Goal: Information Seeking & Learning: Learn about a topic

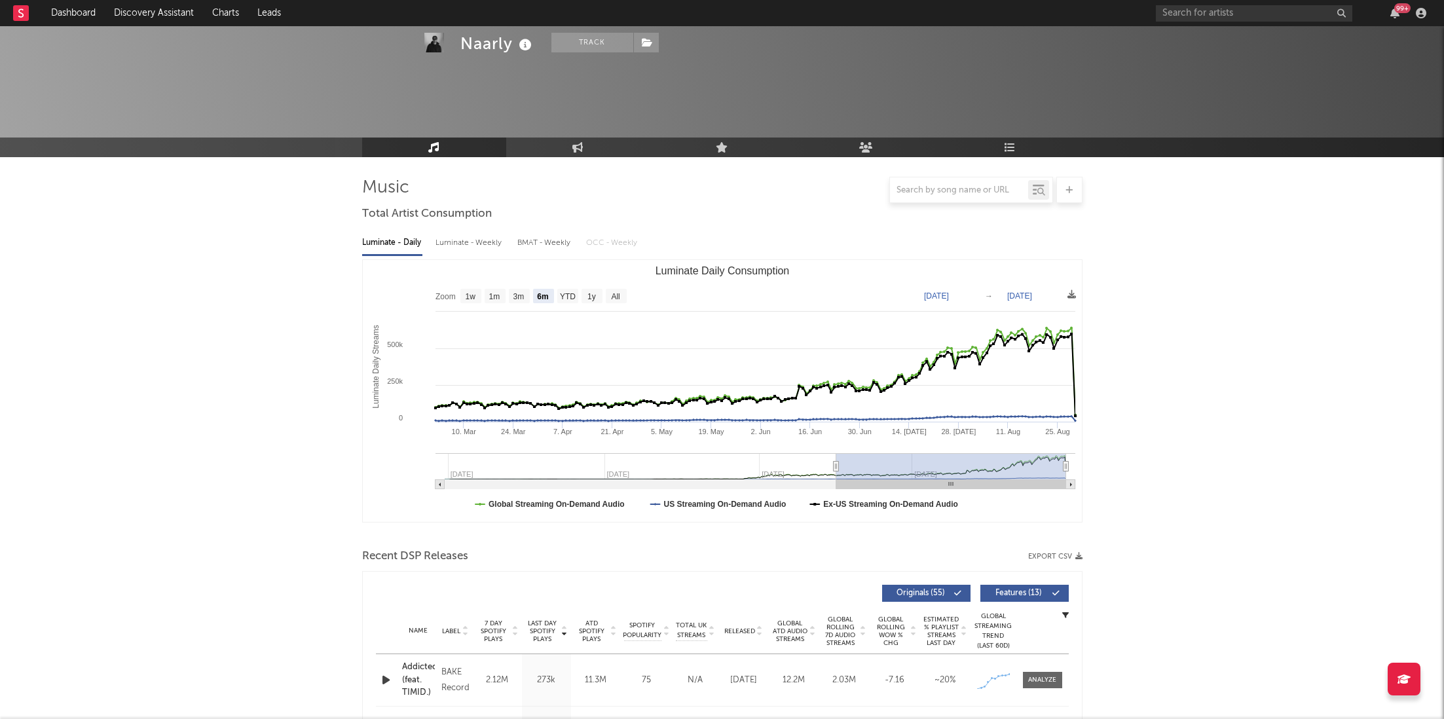
select select "6m"
select select "1w"
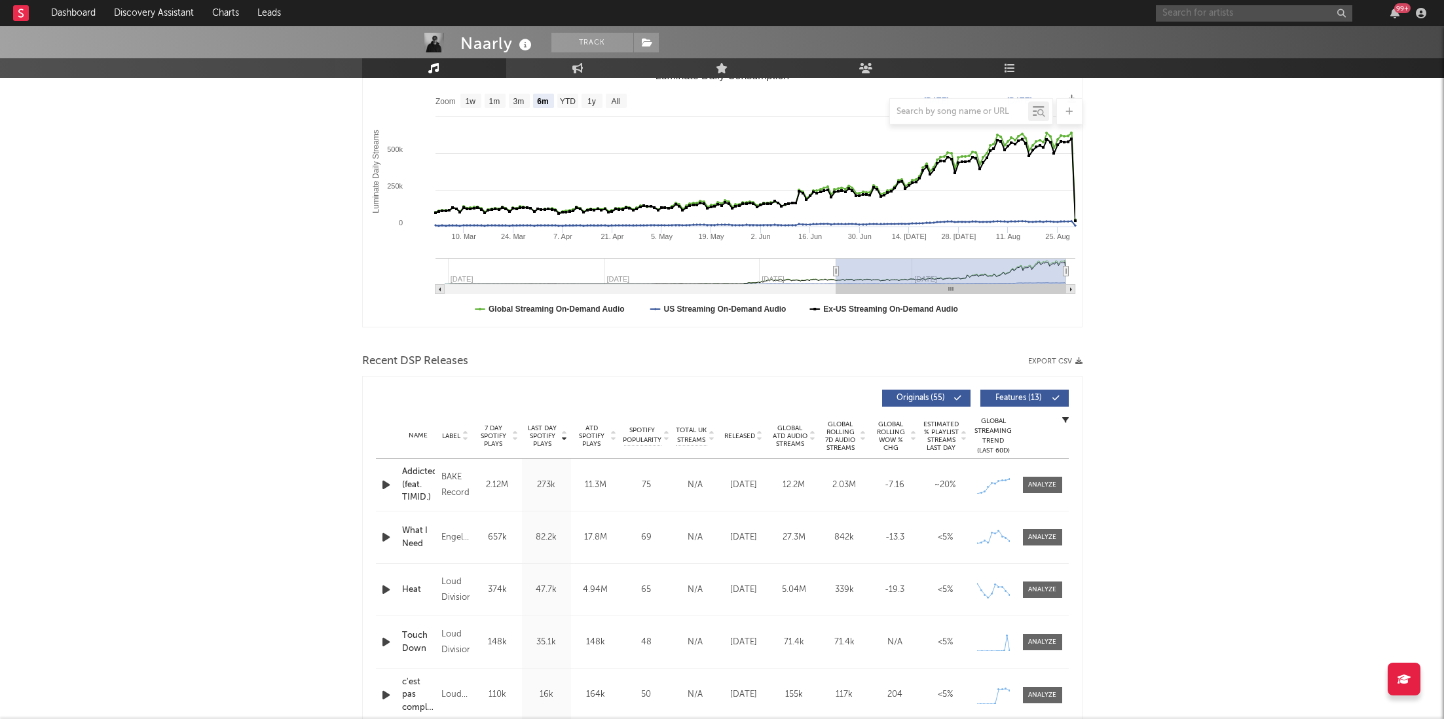
click at [1178, 12] on input "text" at bounding box center [1254, 13] width 196 height 16
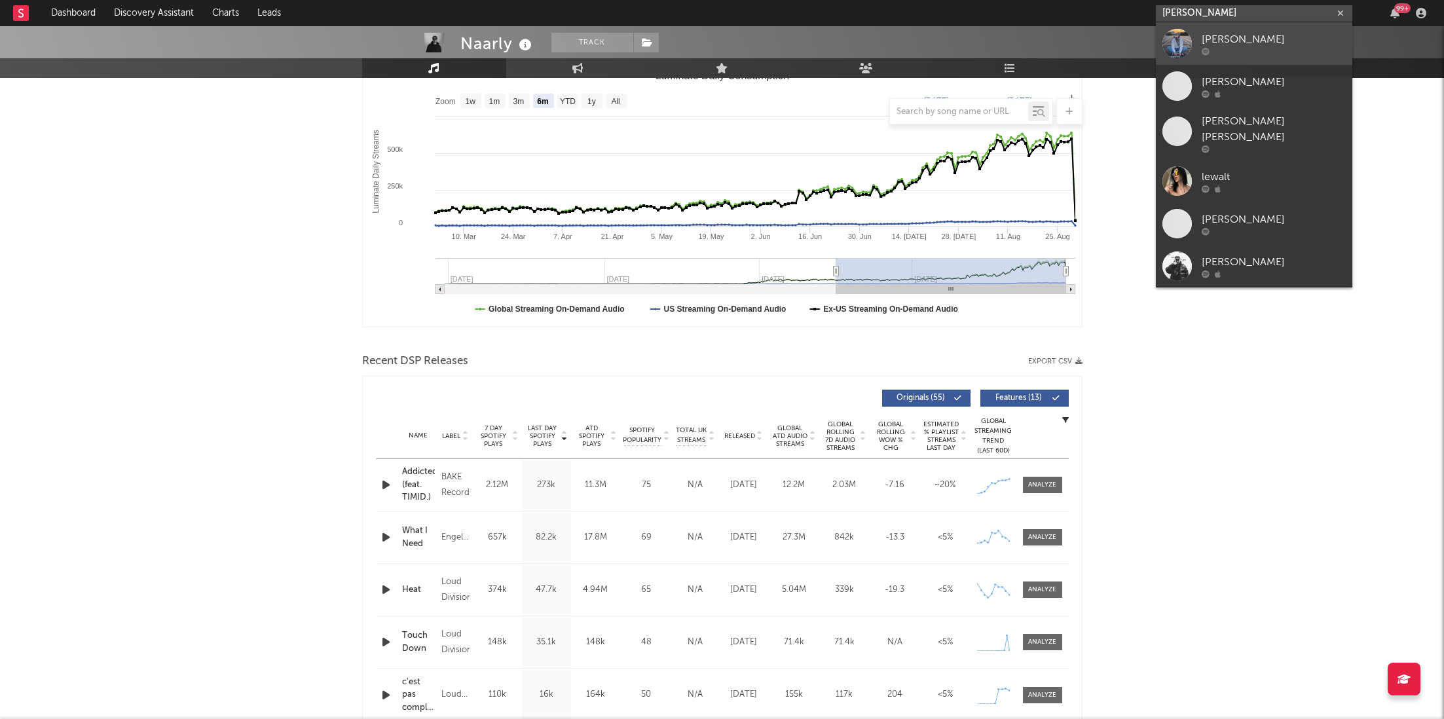
type input "[PERSON_NAME]"
click at [1210, 47] on div at bounding box center [1274, 51] width 144 height 8
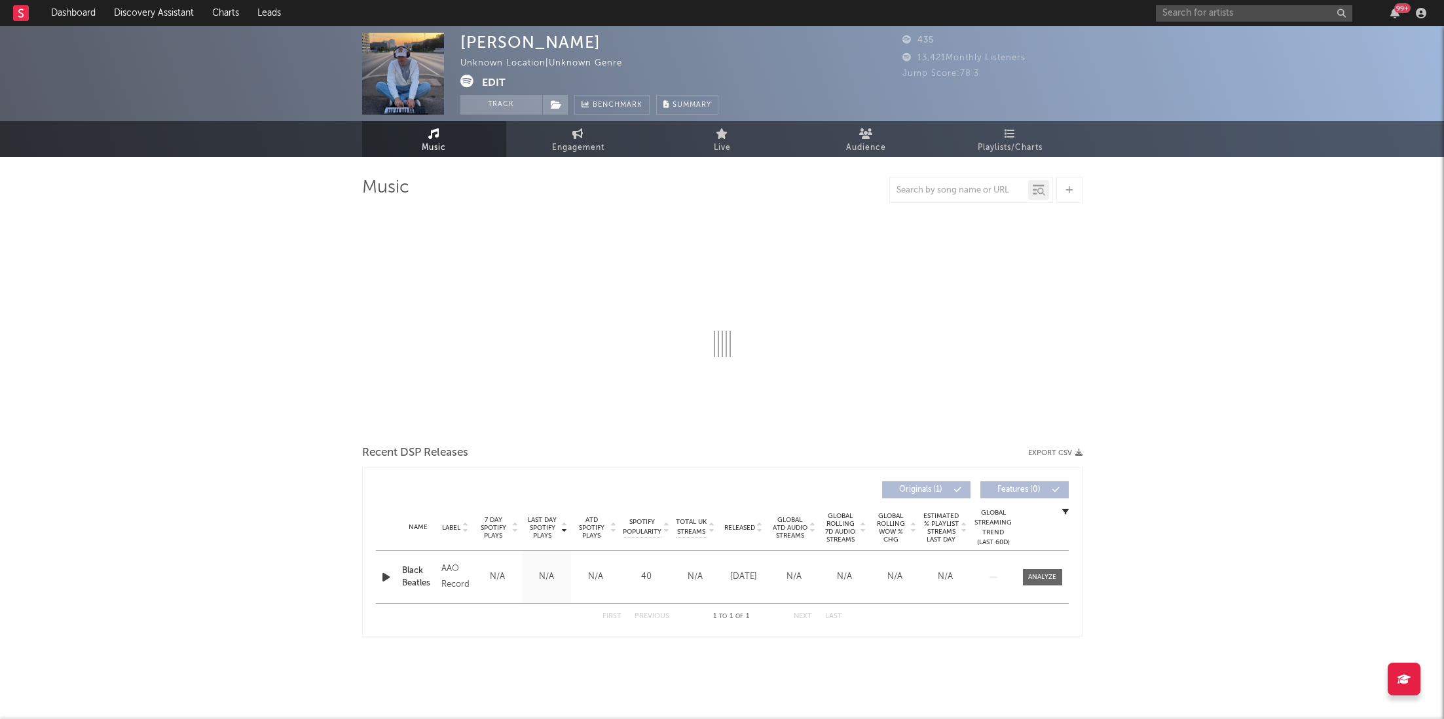
select select "1w"
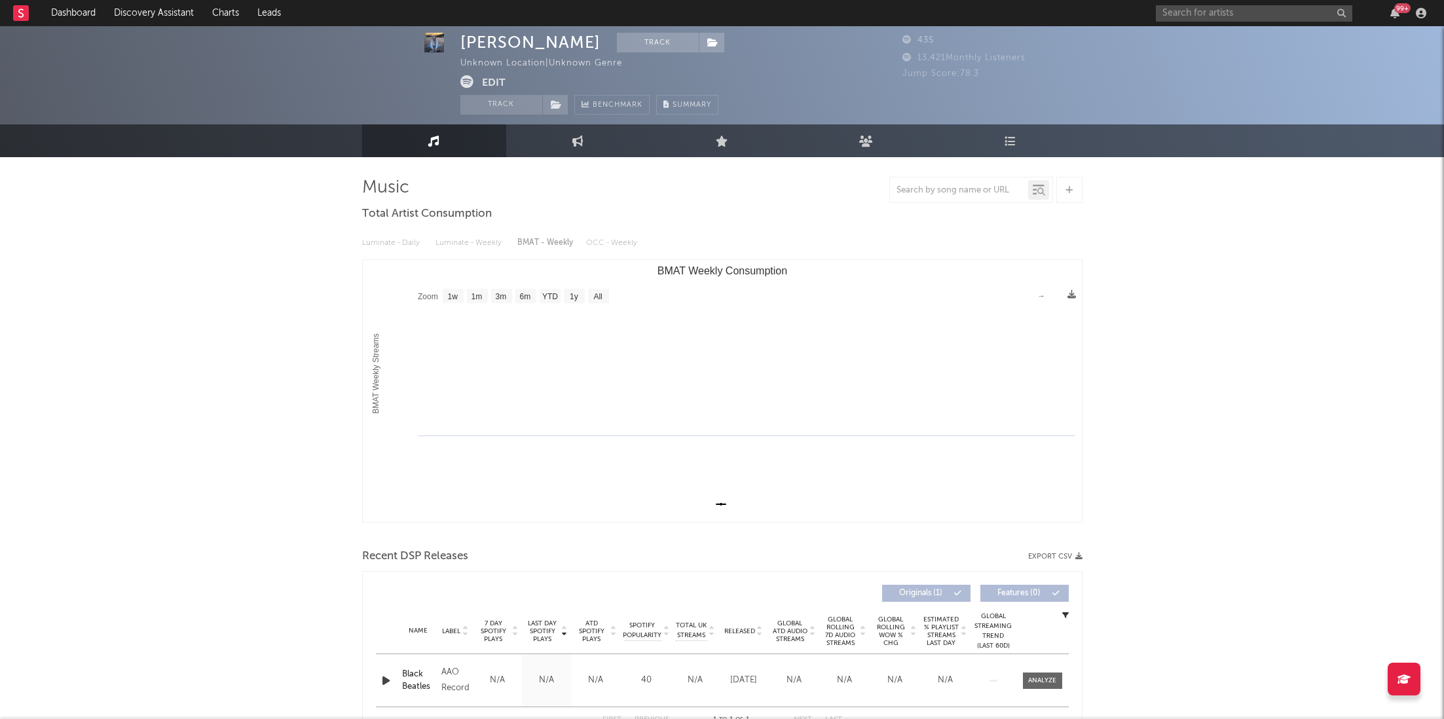
scroll to position [83, 0]
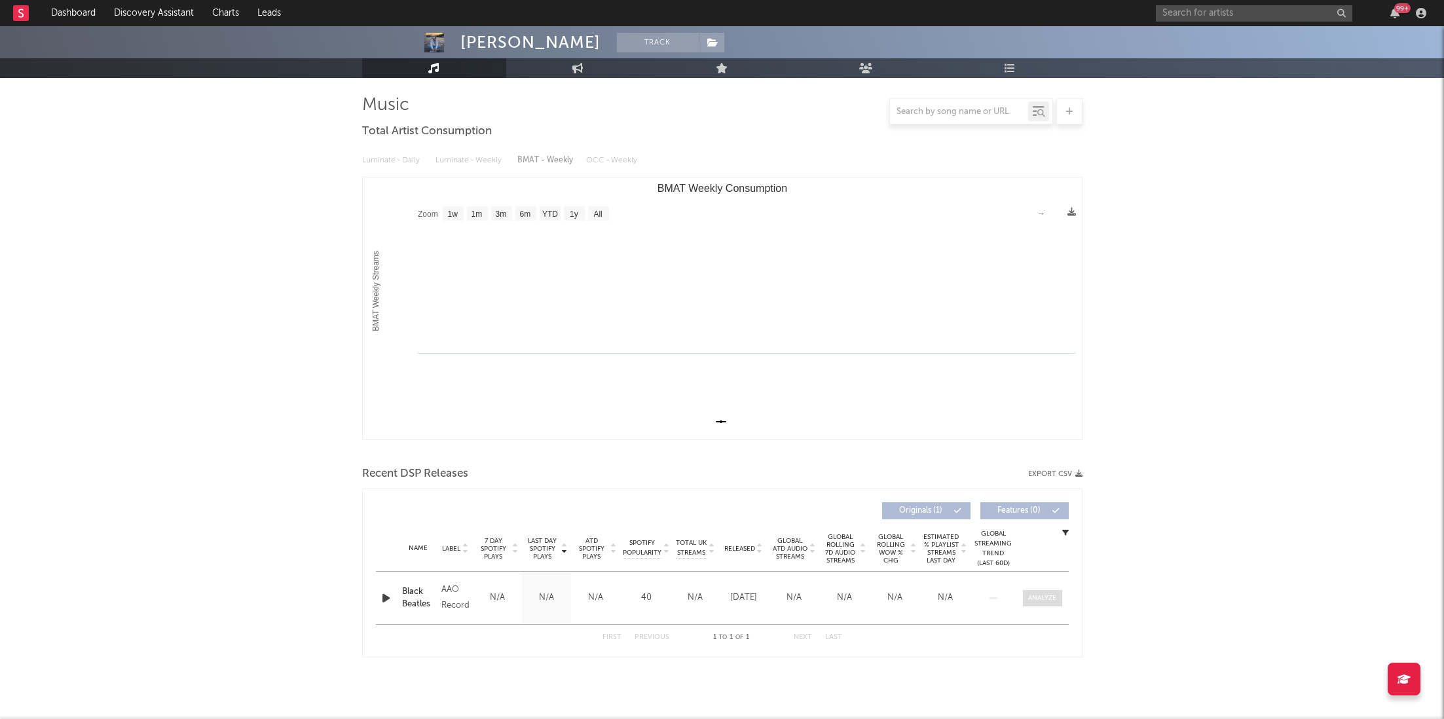
click at [1048, 598] on div at bounding box center [1042, 598] width 28 height 10
select select "1w"
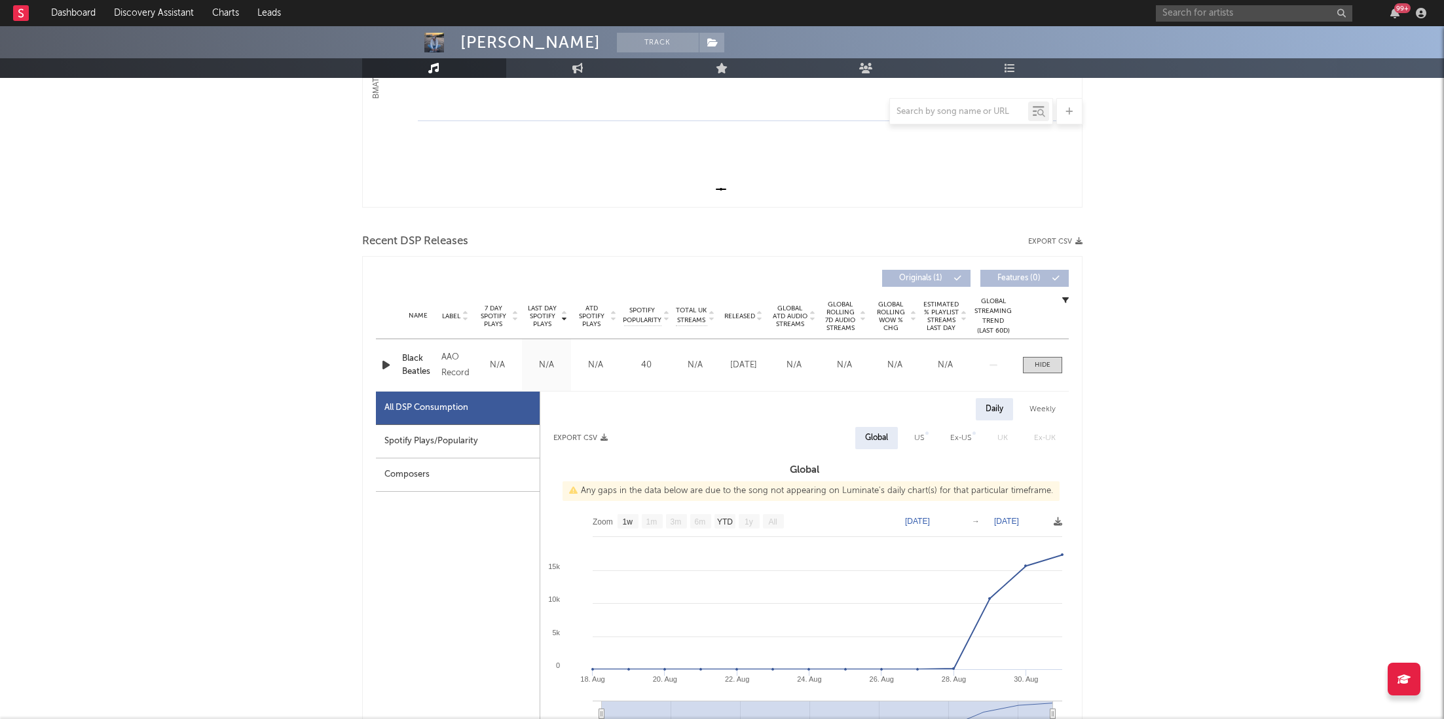
scroll to position [358, 0]
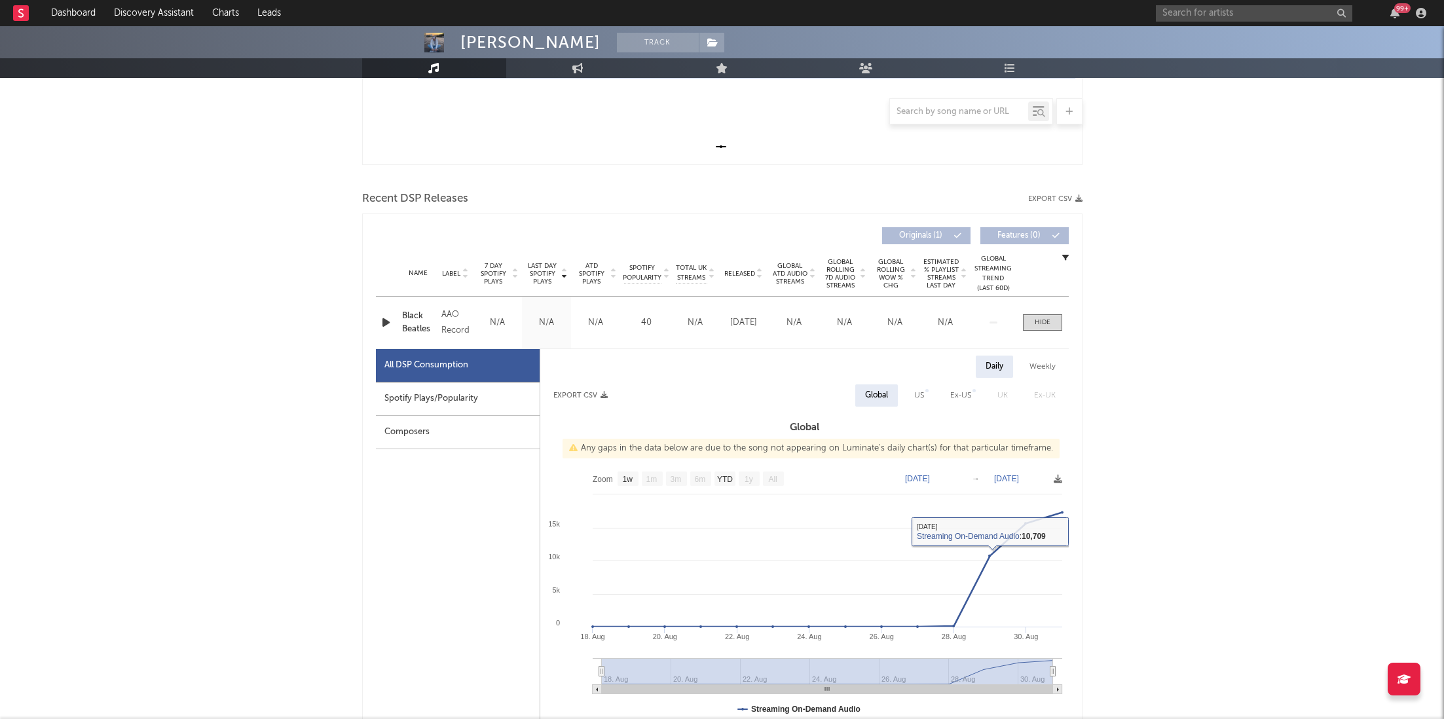
click at [399, 388] on div "Spotify Plays/Popularity" at bounding box center [458, 398] width 164 height 33
select select "1w"
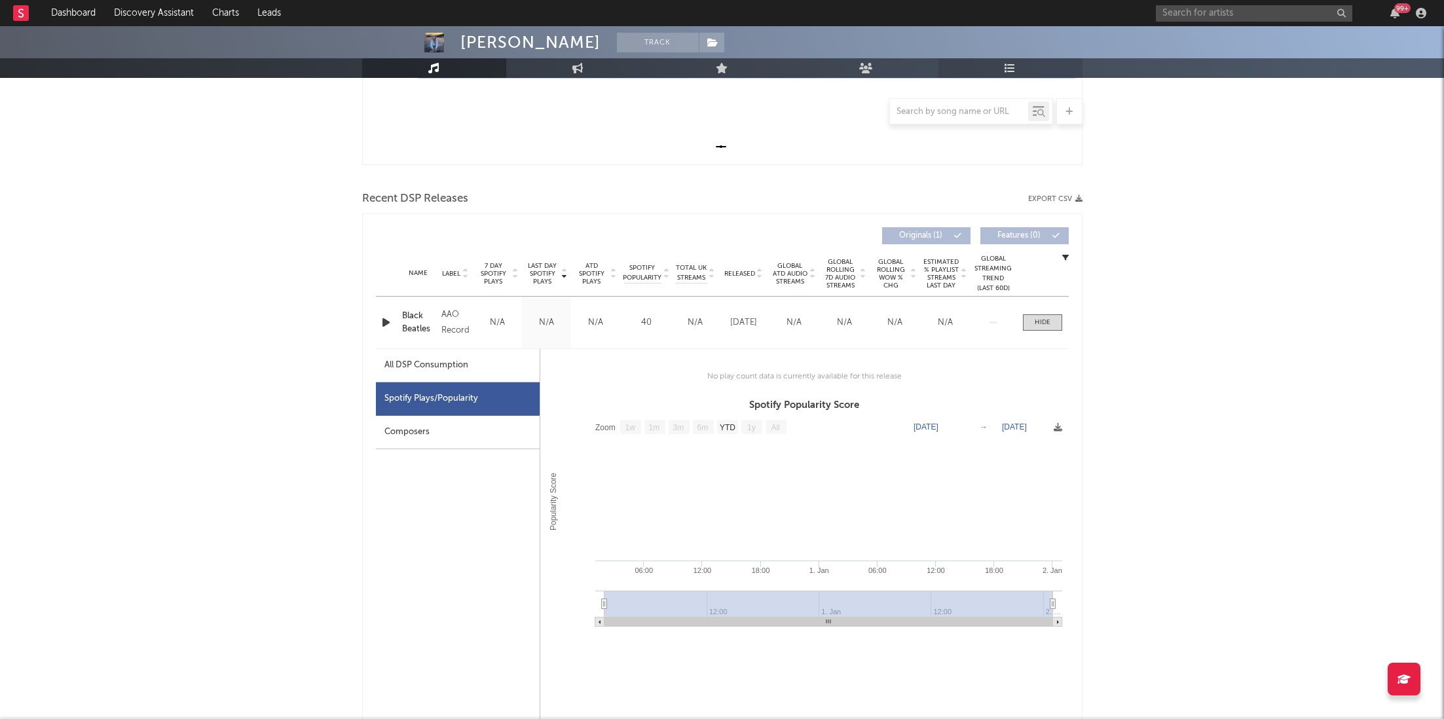
click at [1024, 72] on link "Playlists/Charts" at bounding box center [1010, 68] width 144 height 20
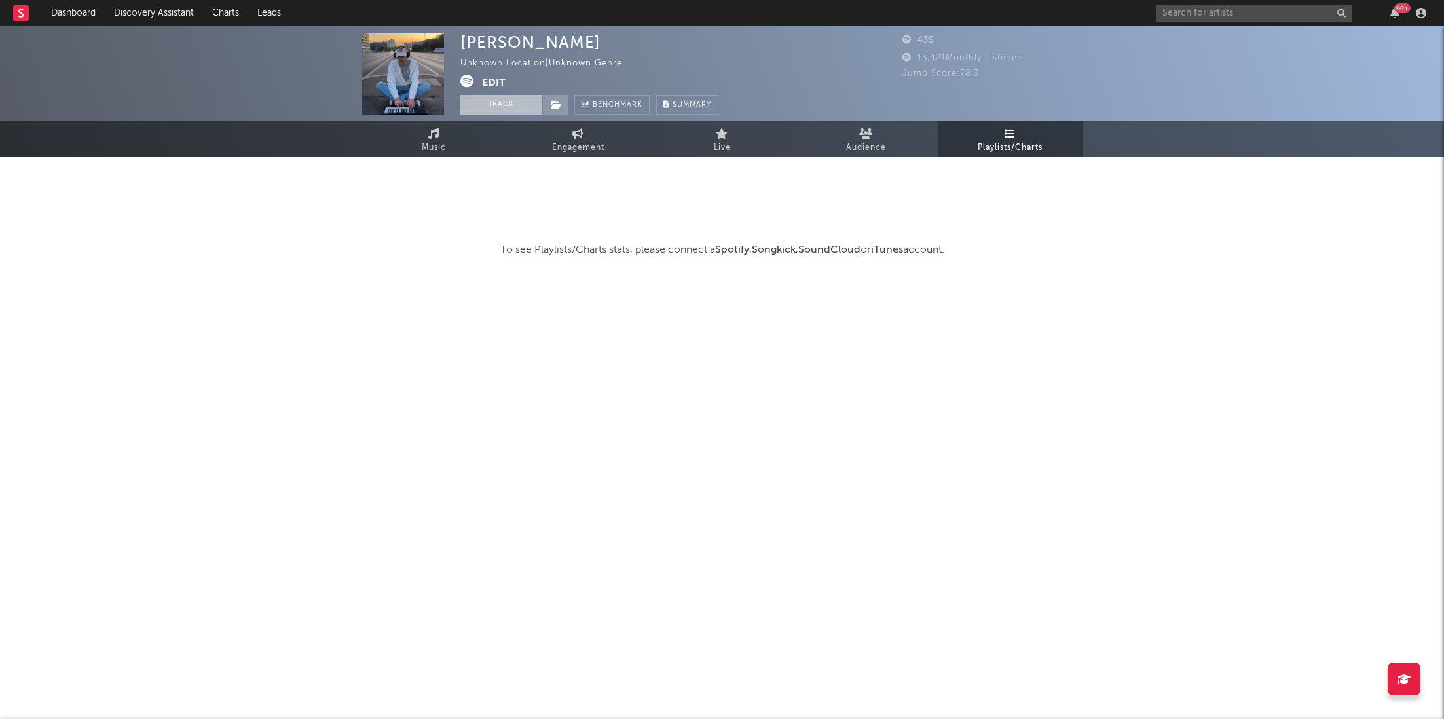
click at [516, 109] on button "Track" at bounding box center [501, 105] width 82 height 20
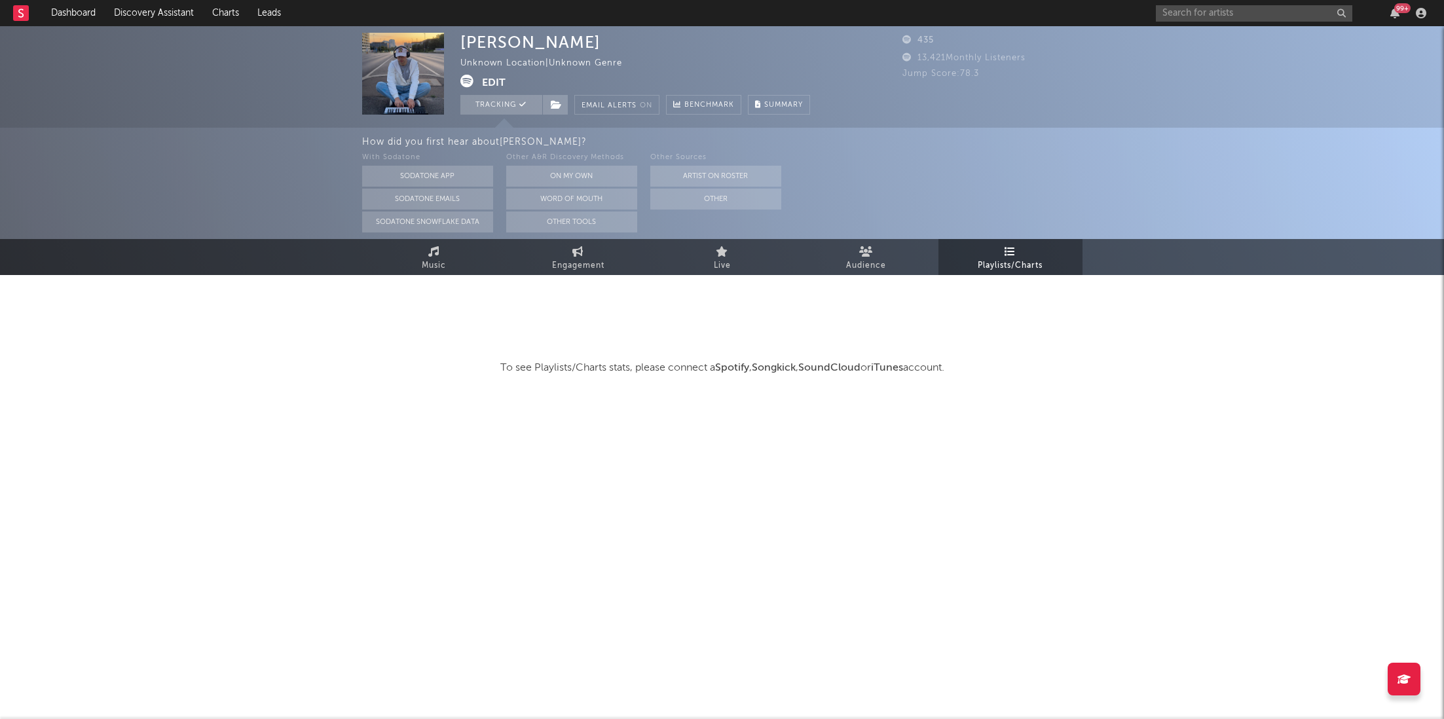
click at [496, 78] on button "Edit" at bounding box center [494, 83] width 24 height 16
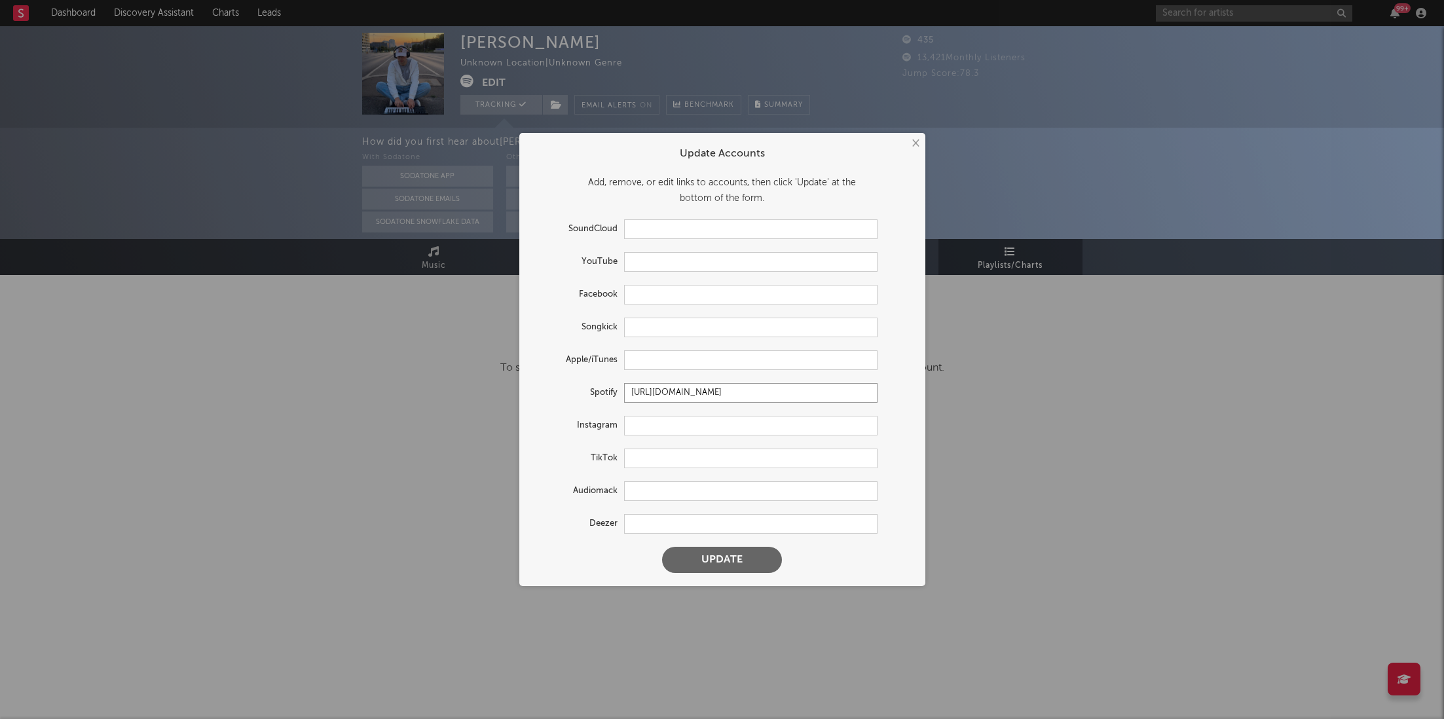
click at [721, 387] on input "[URL][DOMAIN_NAME]" at bounding box center [750, 393] width 253 height 20
drag, startPoint x: 714, startPoint y: 562, endPoint x: 768, endPoint y: 498, distance: 83.6
click at [714, 562] on button "Update" at bounding box center [722, 560] width 120 height 26
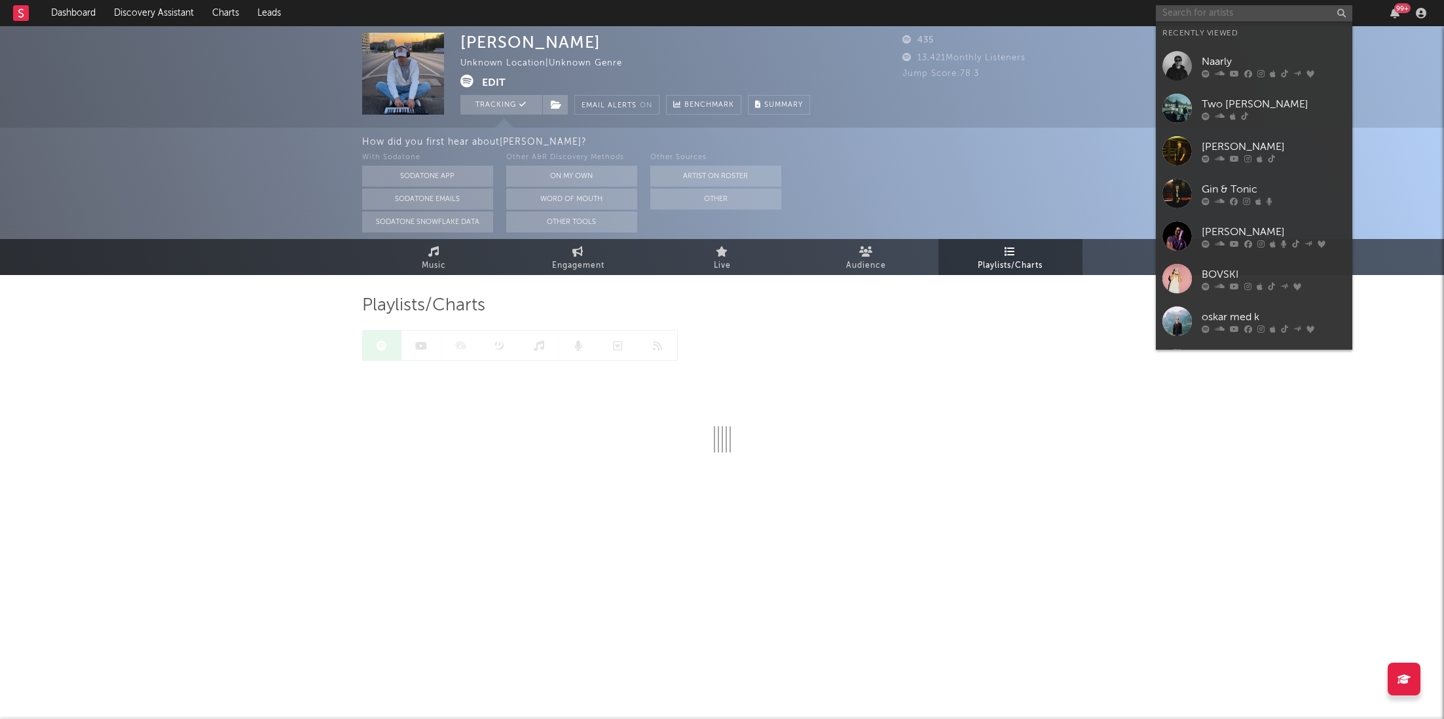
click at [1192, 5] on input "text" at bounding box center [1254, 13] width 196 height 16
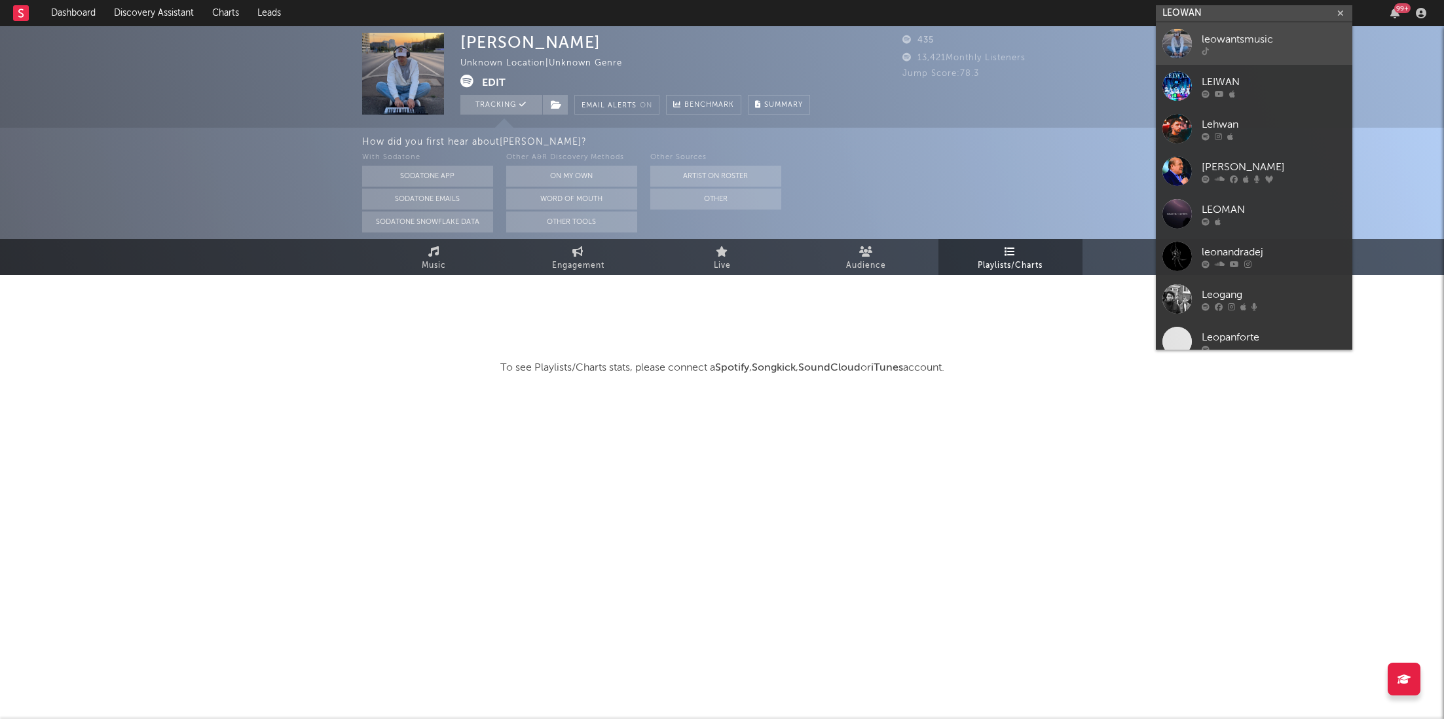
type input "LEOWAN"
click at [1206, 46] on div "leowantsmusic" at bounding box center [1274, 39] width 144 height 16
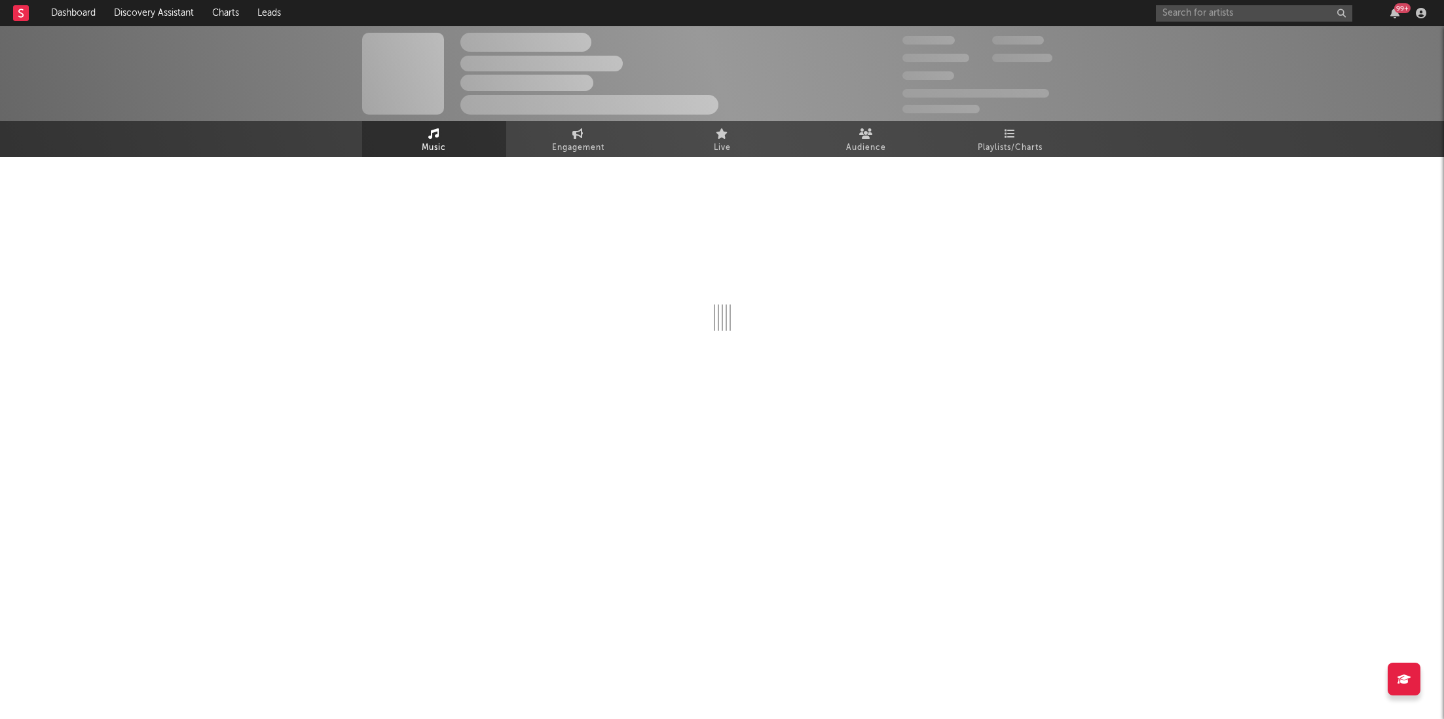
select select "1w"
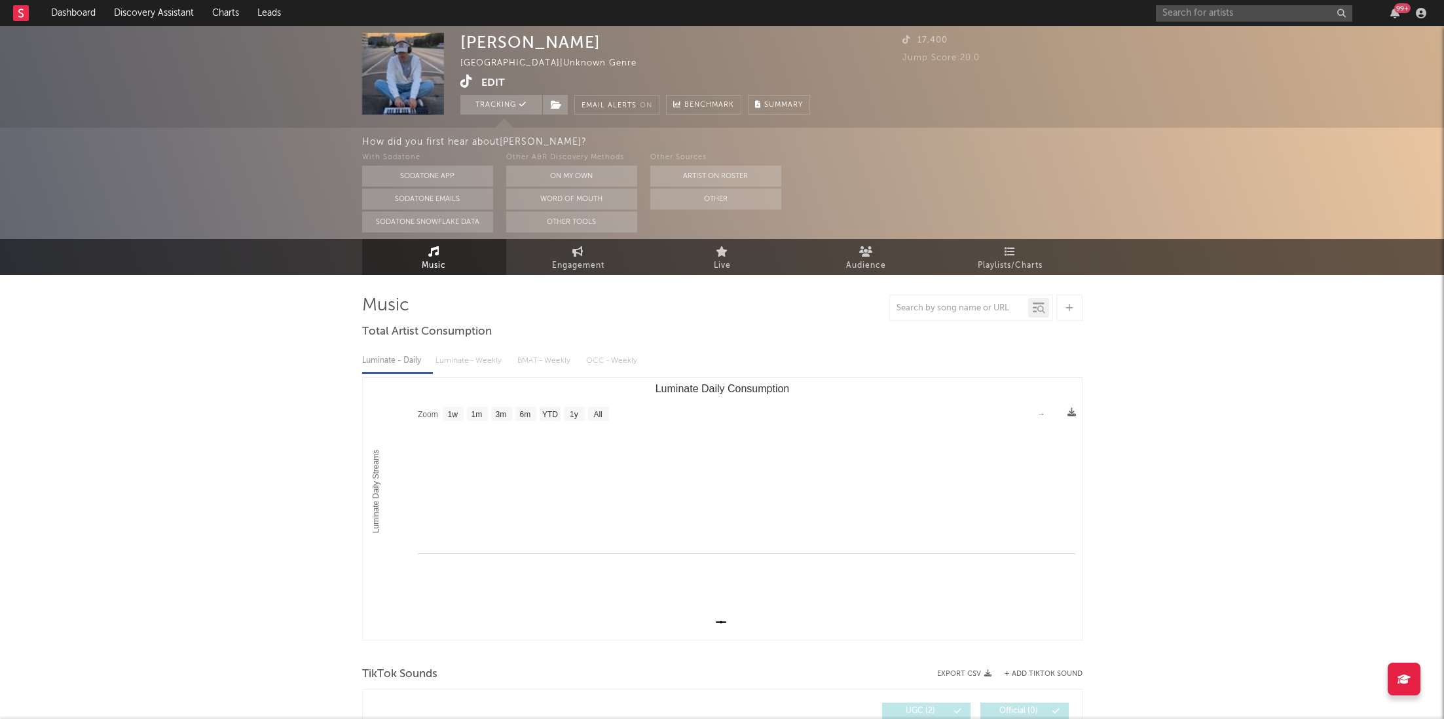
click at [484, 79] on button "Edit" at bounding box center [493, 83] width 24 height 16
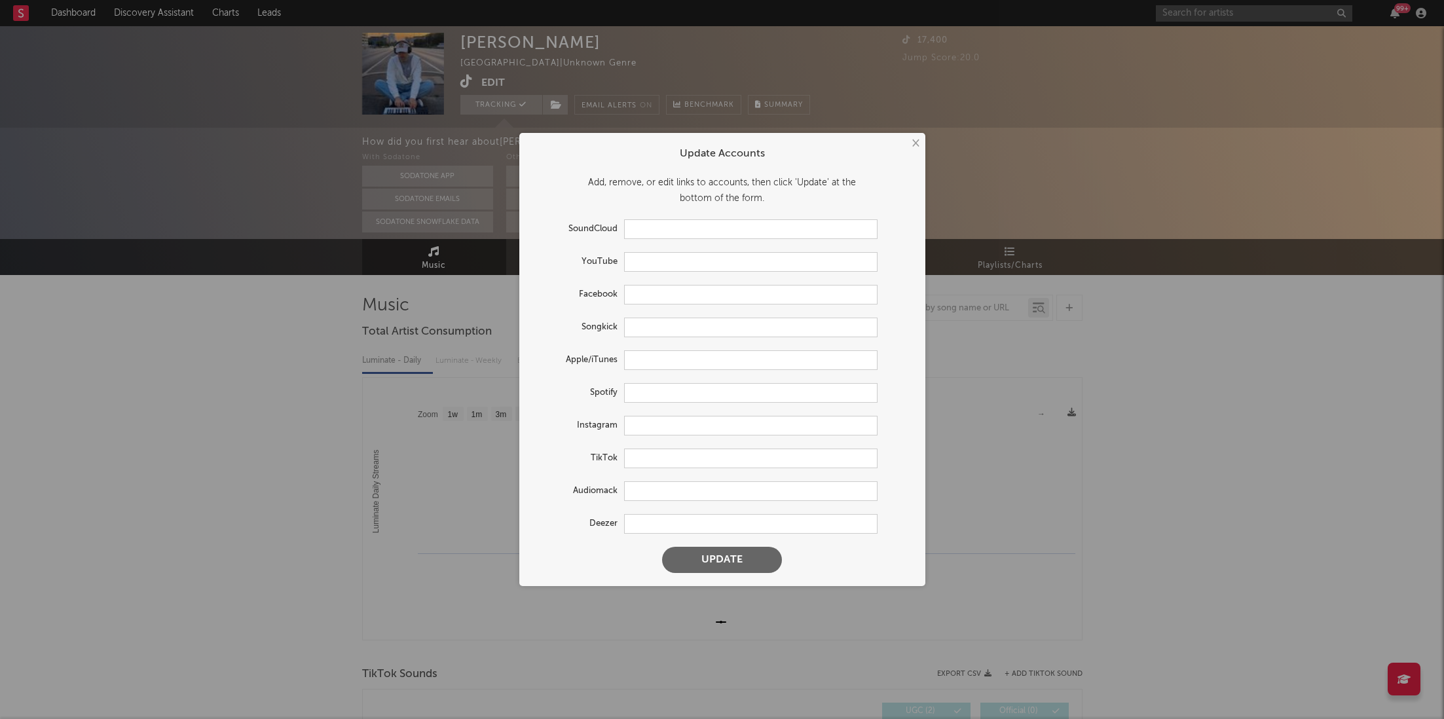
type input "[URL][DOMAIN_NAME]"
click at [665, 428] on input "text" at bounding box center [750, 426] width 253 height 20
paste input "[URL][DOMAIN_NAME]"
type input "[URL][DOMAIN_NAME]"
click at [667, 394] on input "text" at bounding box center [750, 393] width 253 height 20
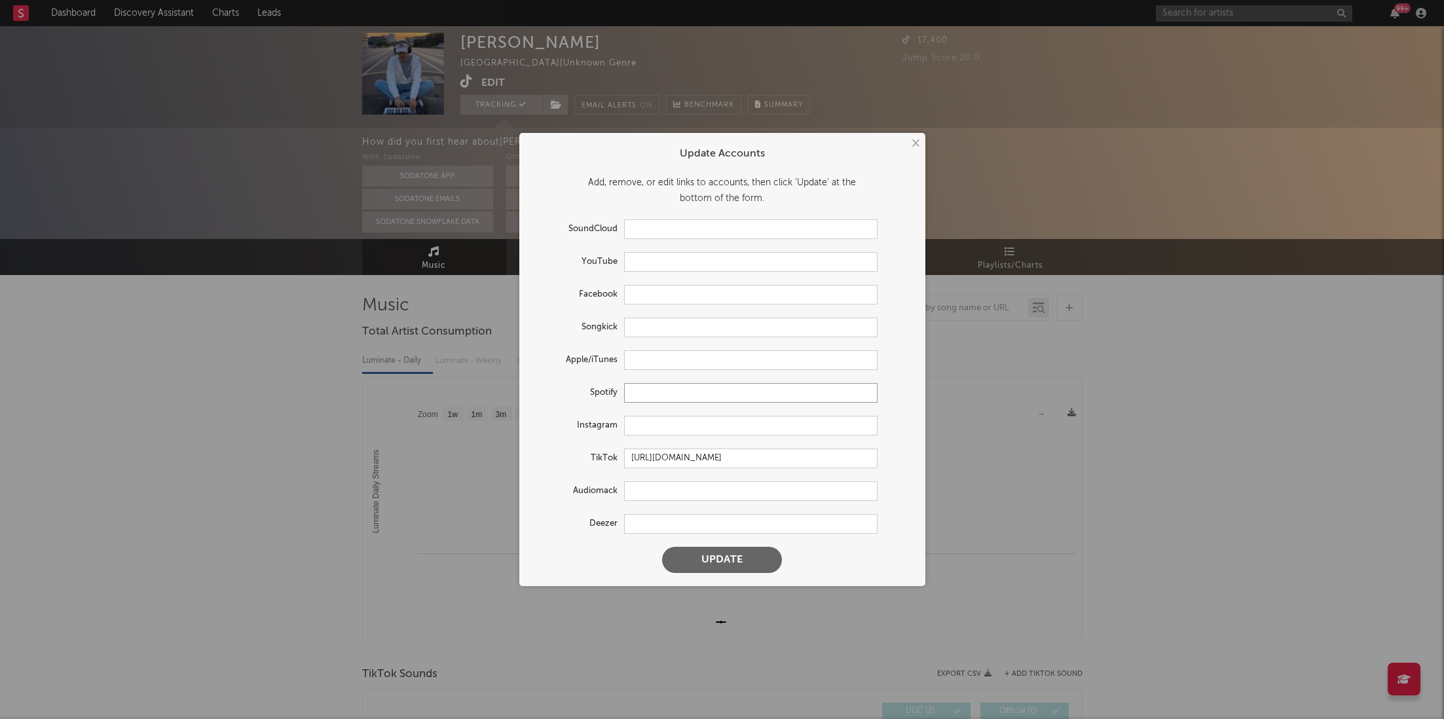
paste input "[URL][DOMAIN_NAME]"
type input "[URL][DOMAIN_NAME]"
click at [725, 564] on button "Update" at bounding box center [722, 560] width 120 height 26
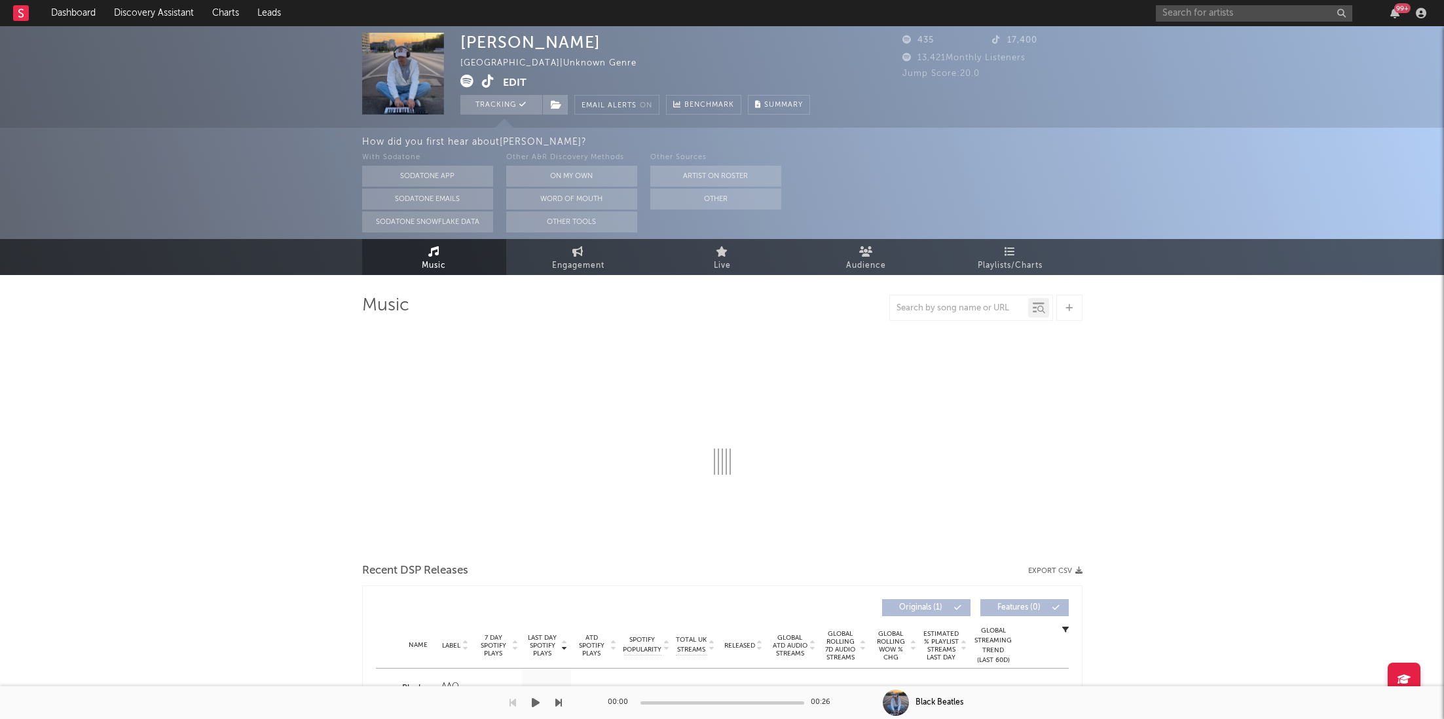
select select "1w"
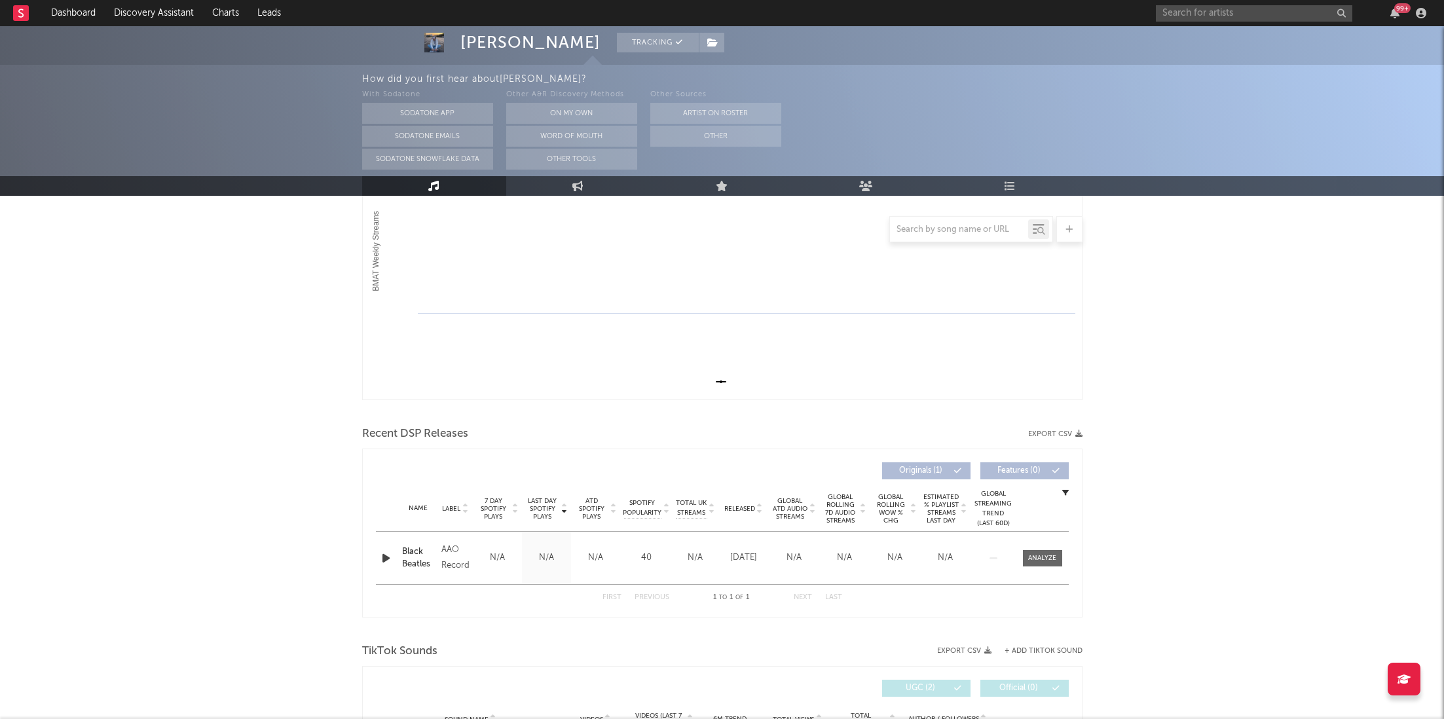
scroll to position [456, 0]
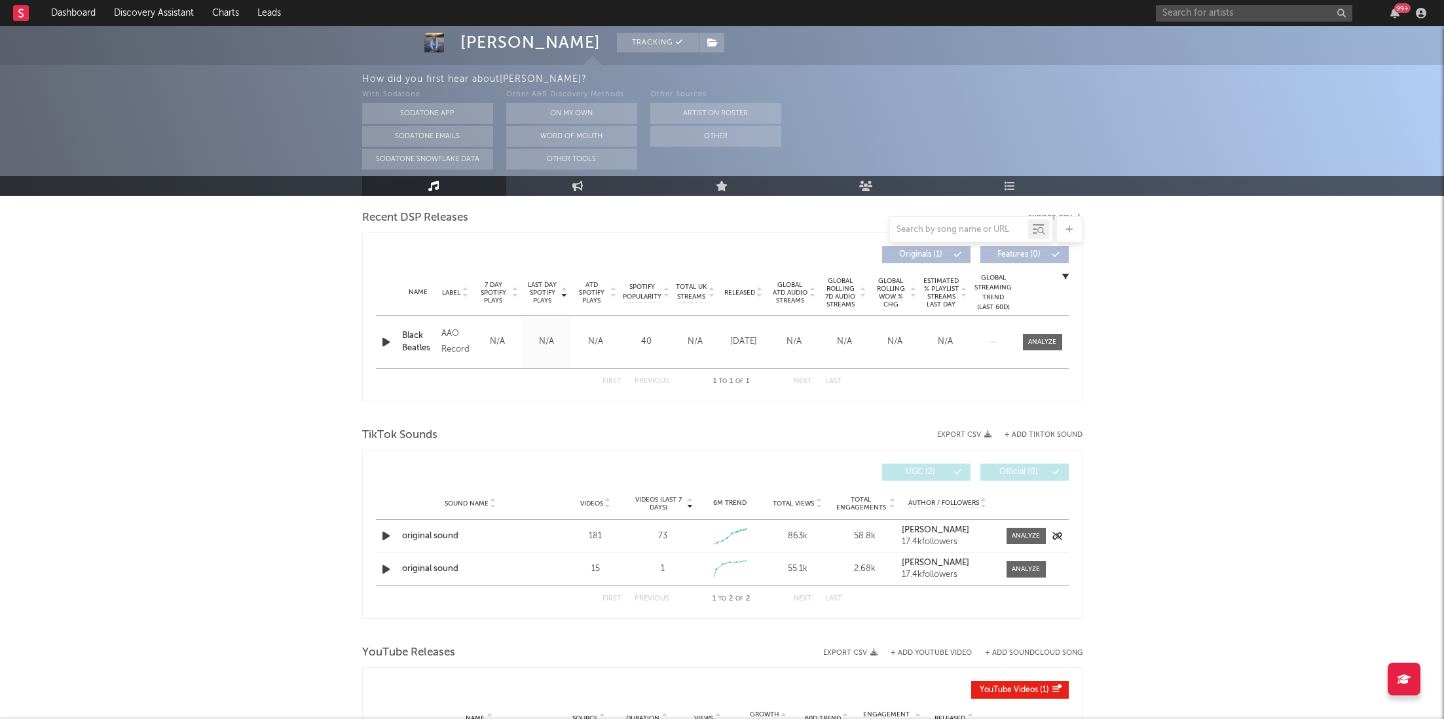
click at [1006, 523] on div "Sound Name original sound Videos 181 Videos (last 7 days) 73 Weekly Growth % 6M…" at bounding box center [722, 536] width 693 height 32
click at [1019, 535] on div at bounding box center [1026, 536] width 28 height 10
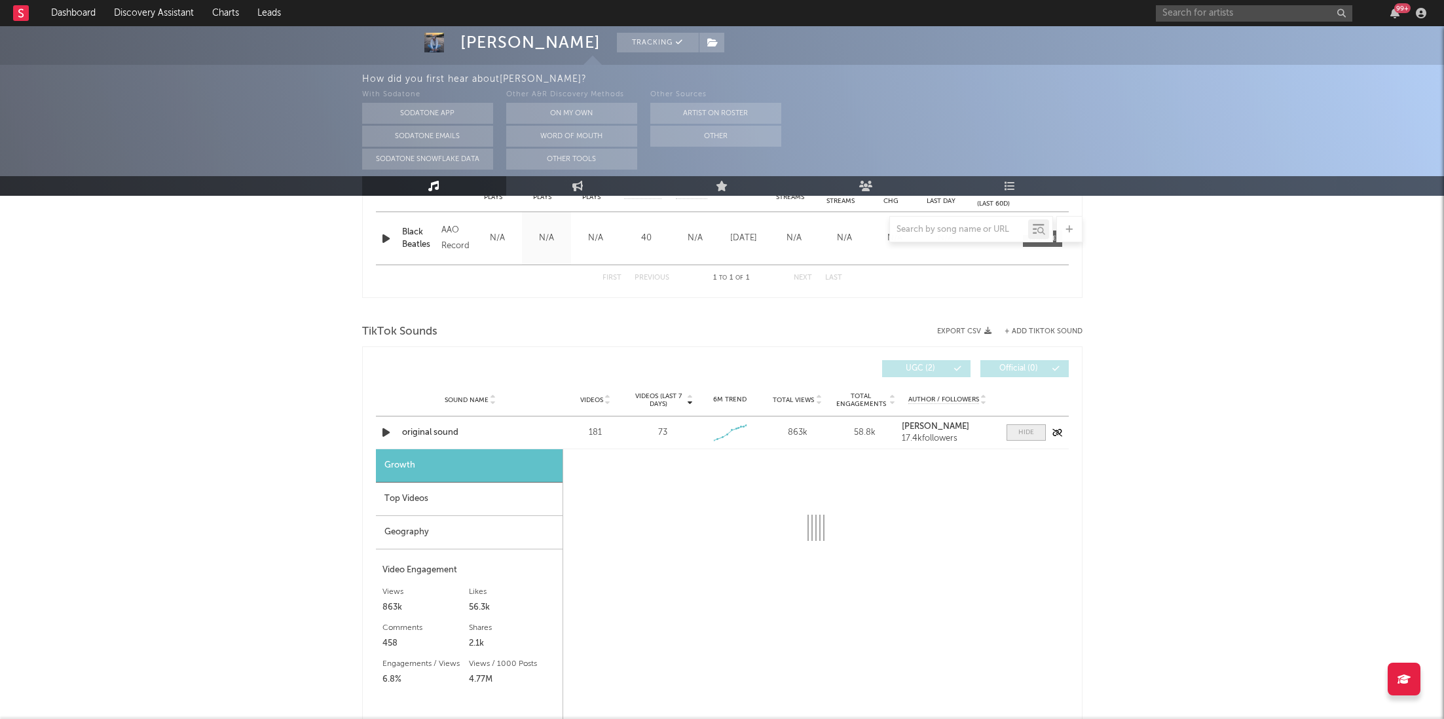
scroll to position [792, 0]
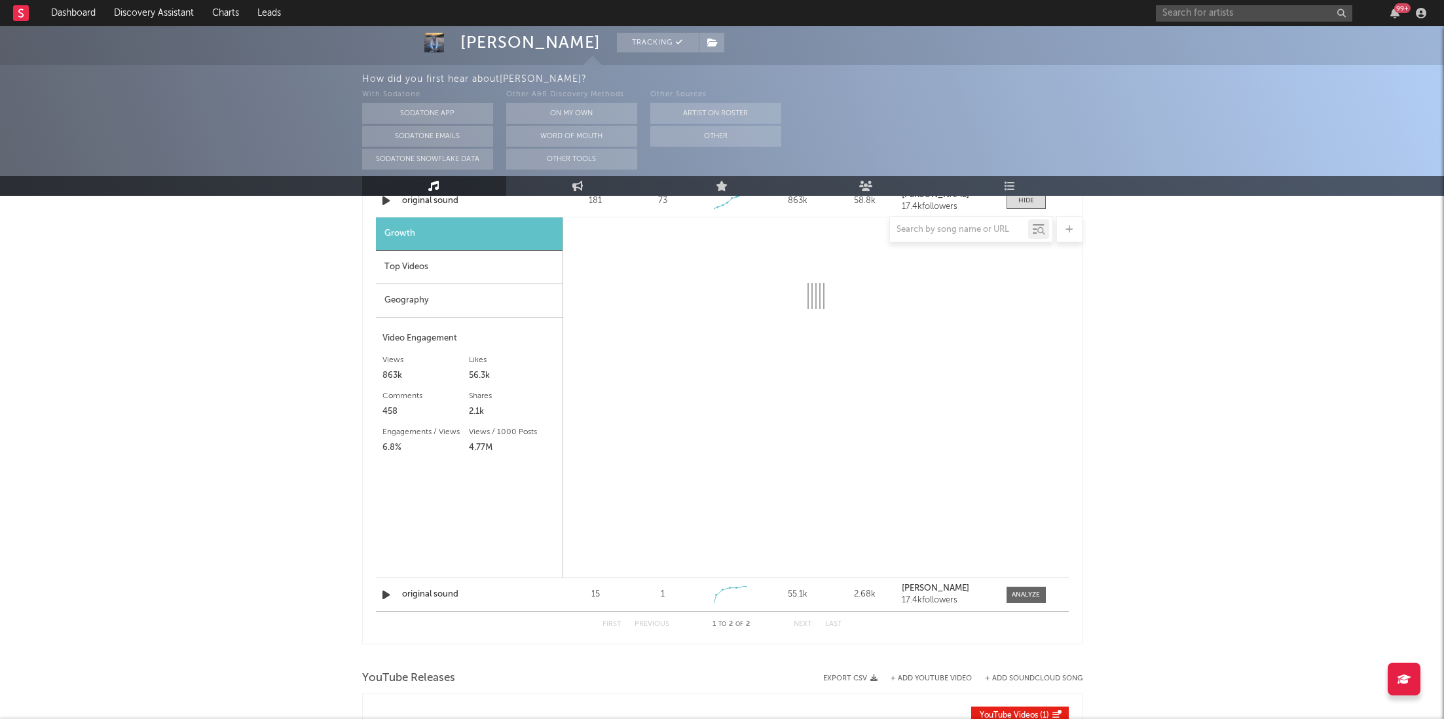
select select "1w"
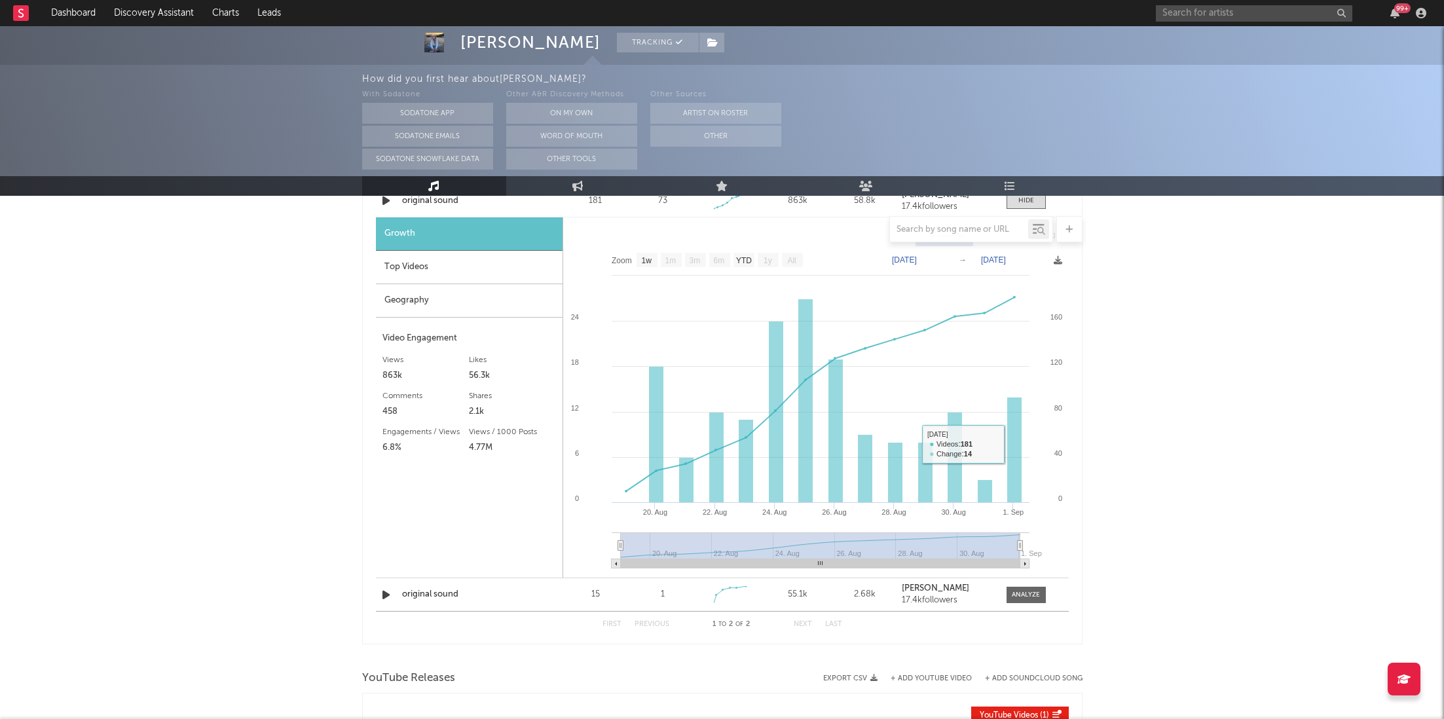
scroll to position [999, 0]
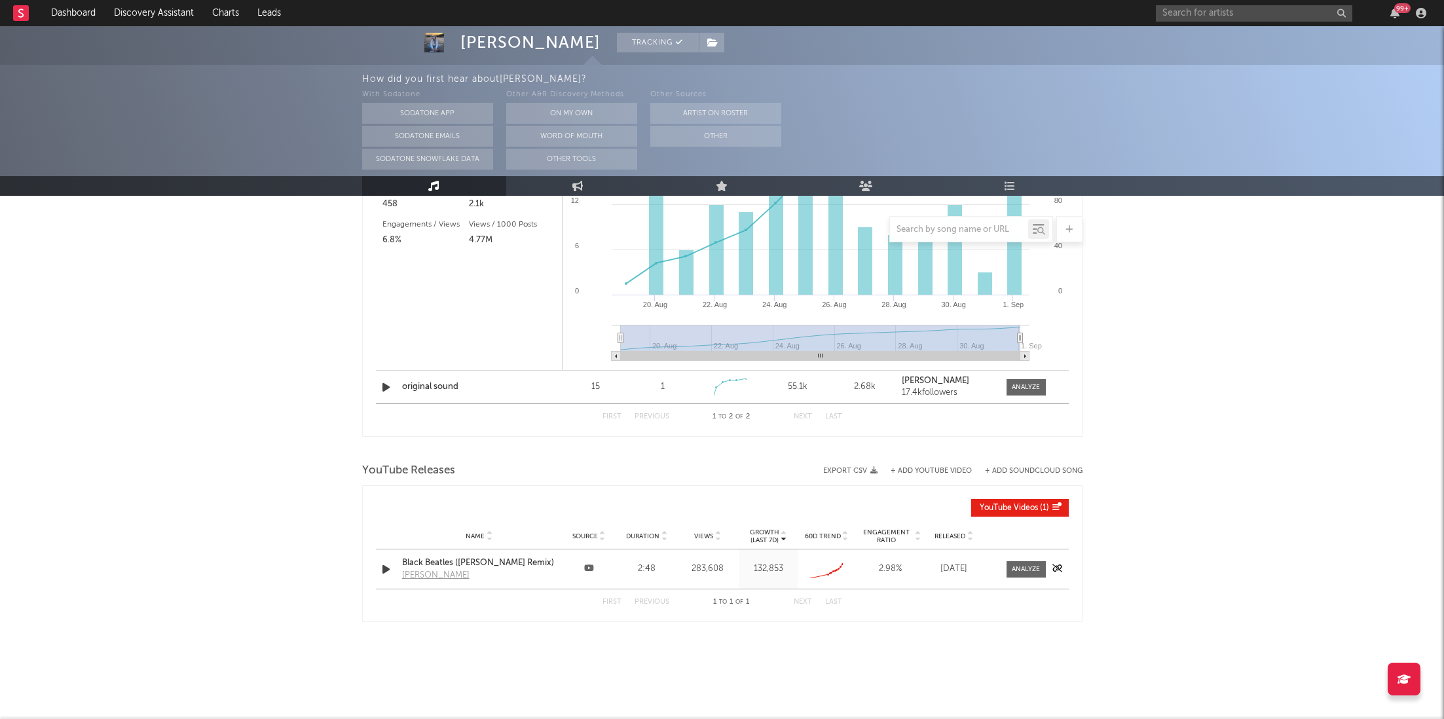
click at [1032, 576] on div "Name Black Beatles ([PERSON_NAME] Remix) [PERSON_NAME] Source Duration 2:48 Vie…" at bounding box center [722, 568] width 693 height 39
click at [1024, 557] on div "Name Black Beatles ([PERSON_NAME] Remix) [PERSON_NAME] Source Duration 2:48 Vie…" at bounding box center [722, 568] width 693 height 39
click at [1023, 570] on div at bounding box center [1026, 569] width 28 height 10
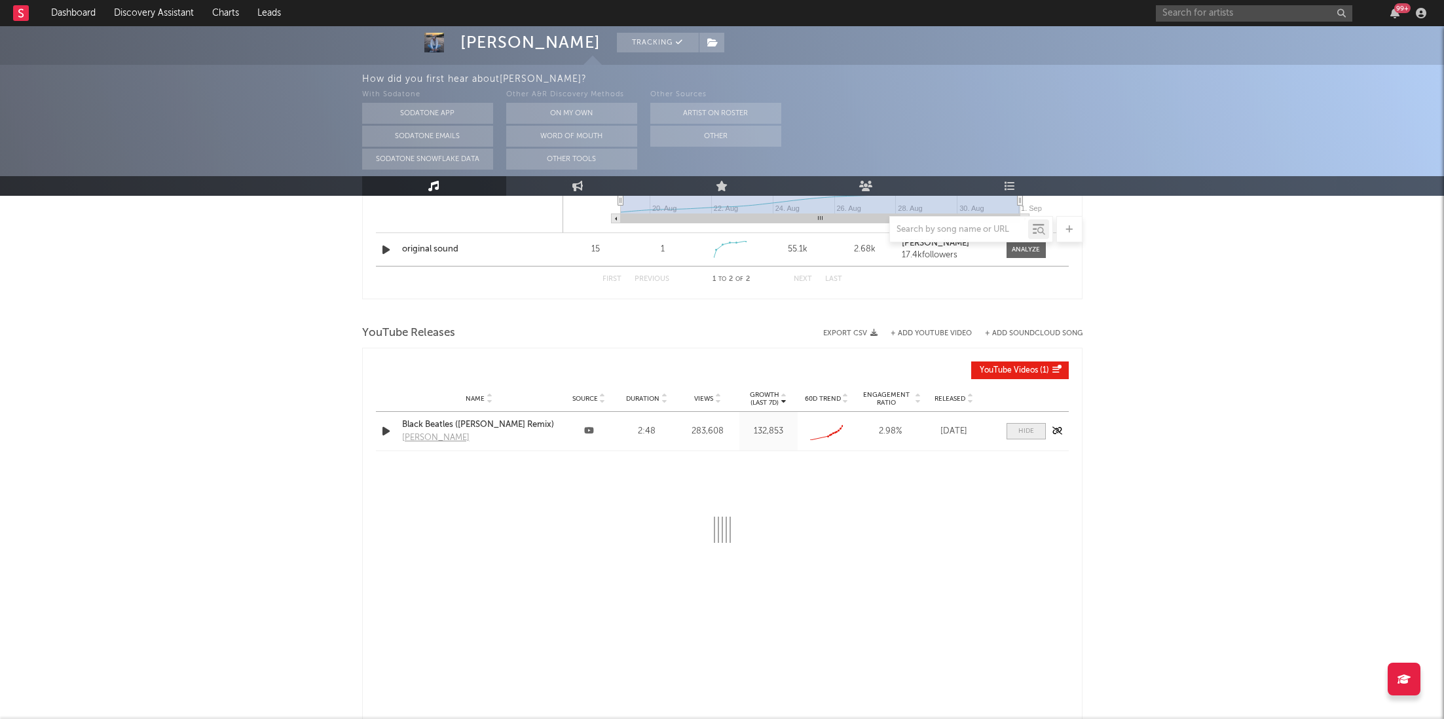
select select "All"
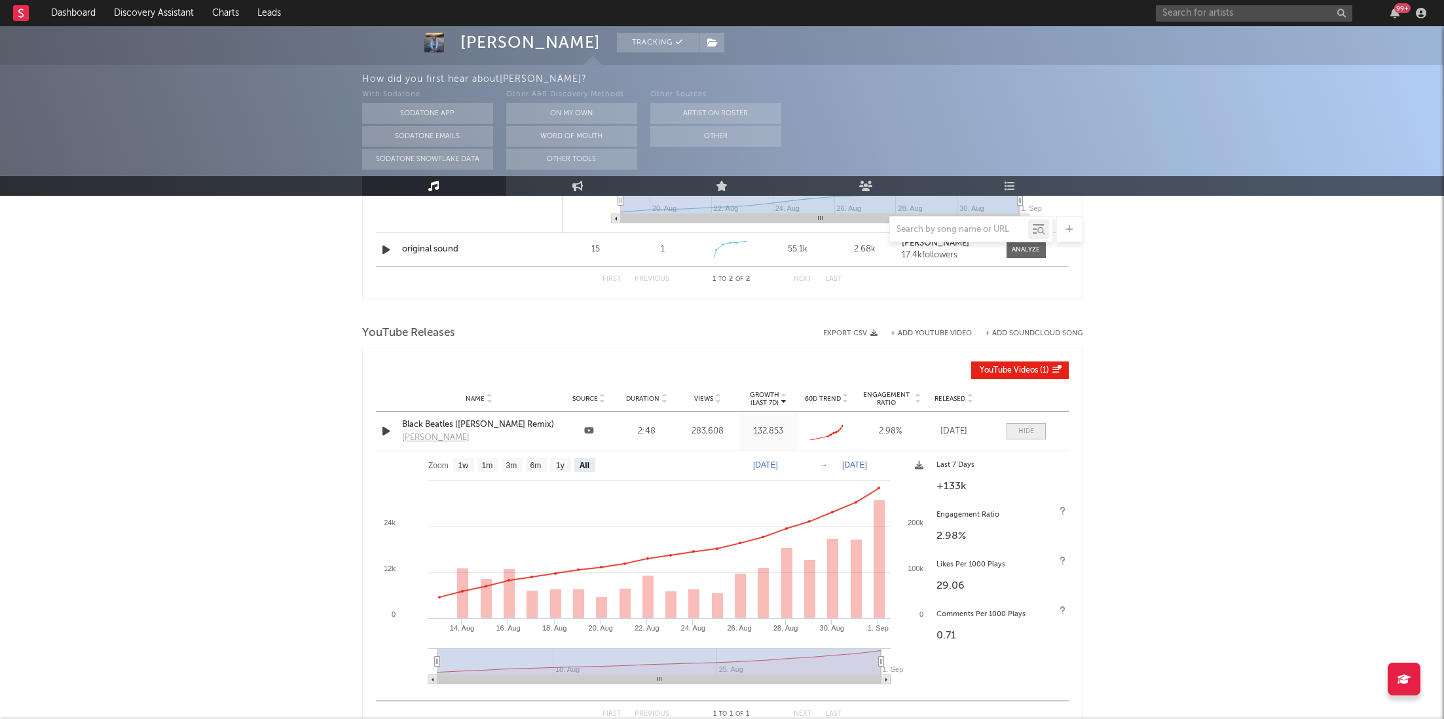
scroll to position [1212, 0]
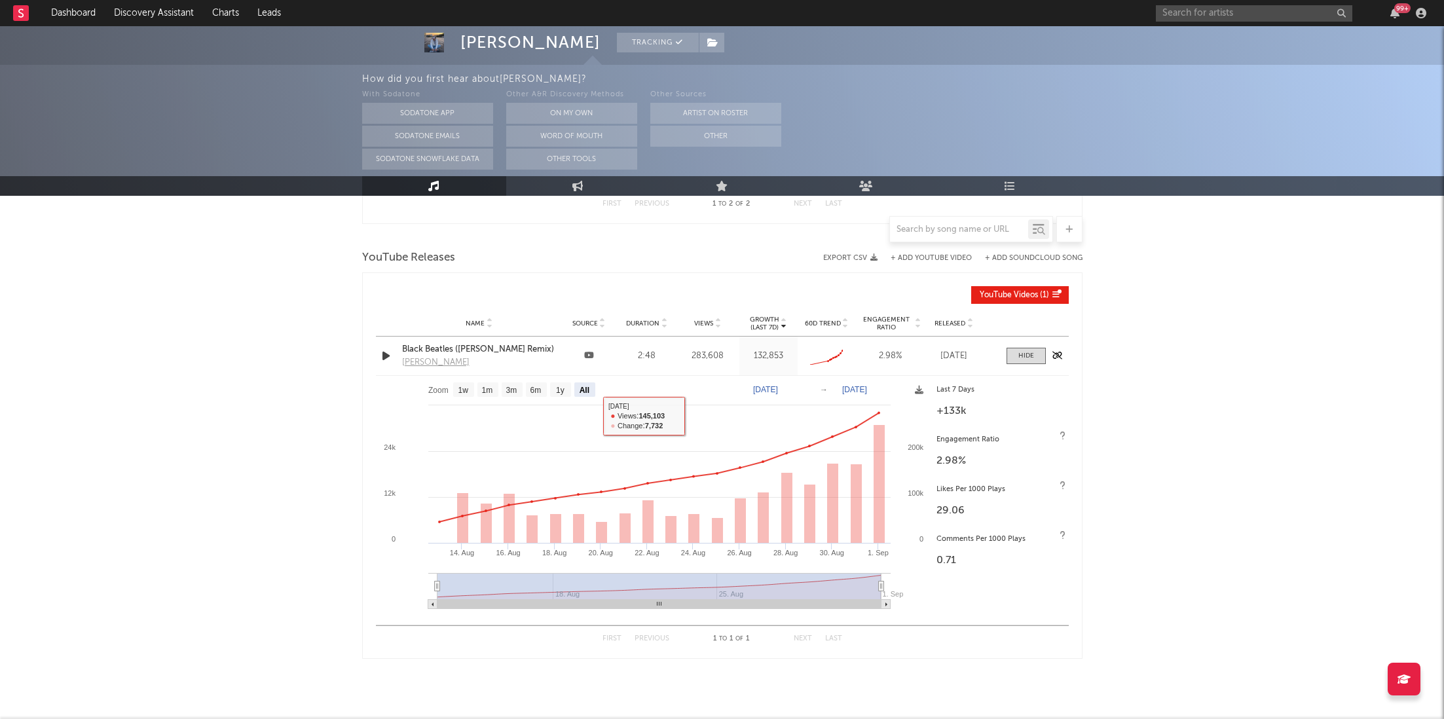
click at [474, 349] on div "Black Beatles ([PERSON_NAME] Remix)" at bounding box center [479, 349] width 155 height 13
